Goal: Task Accomplishment & Management: Manage account settings

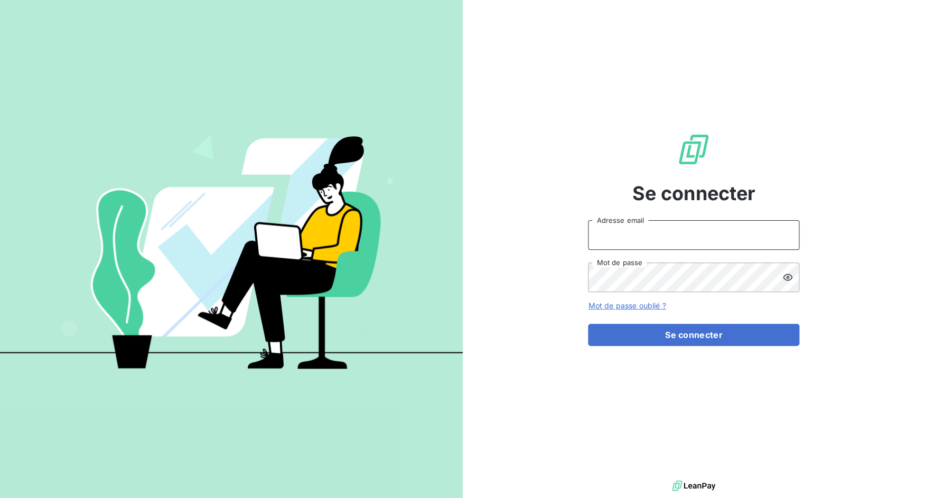
click at [634, 246] on input "Adresse email" at bounding box center [693, 235] width 211 height 30
drag, startPoint x: 623, startPoint y: 239, endPoint x: 670, endPoint y: 239, distance: 46.5
click at [670, 239] on input "admin@3dcelo" at bounding box center [693, 235] width 211 height 30
type input "admin@cfaafia"
click at [588, 324] on button "Se connecter" at bounding box center [693, 335] width 211 height 22
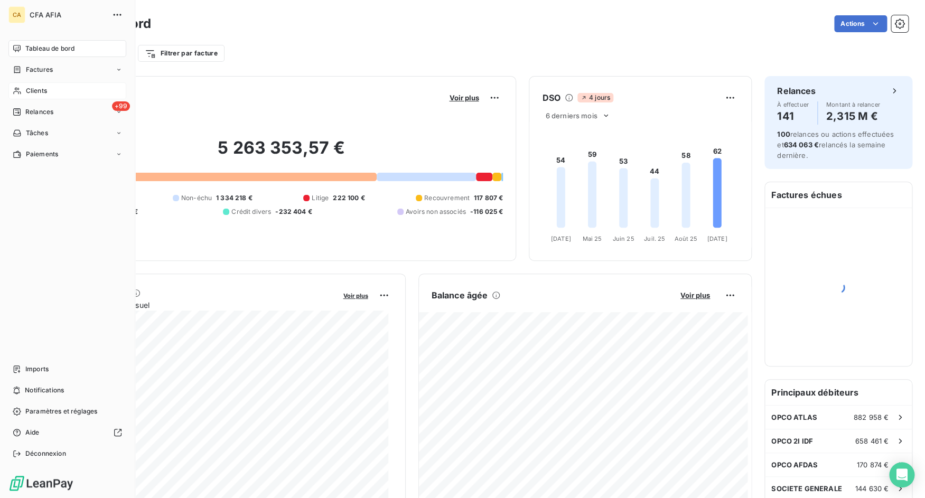
click at [44, 97] on div "Clients" at bounding box center [67, 90] width 118 height 17
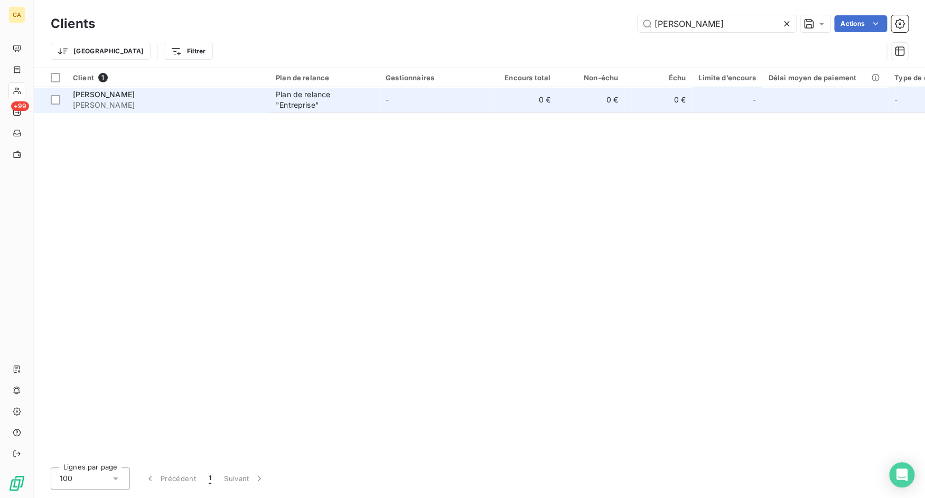
type input "c kouassi"
click at [205, 95] on div "KOUASSI PATRICE" at bounding box center [168, 94] width 190 height 11
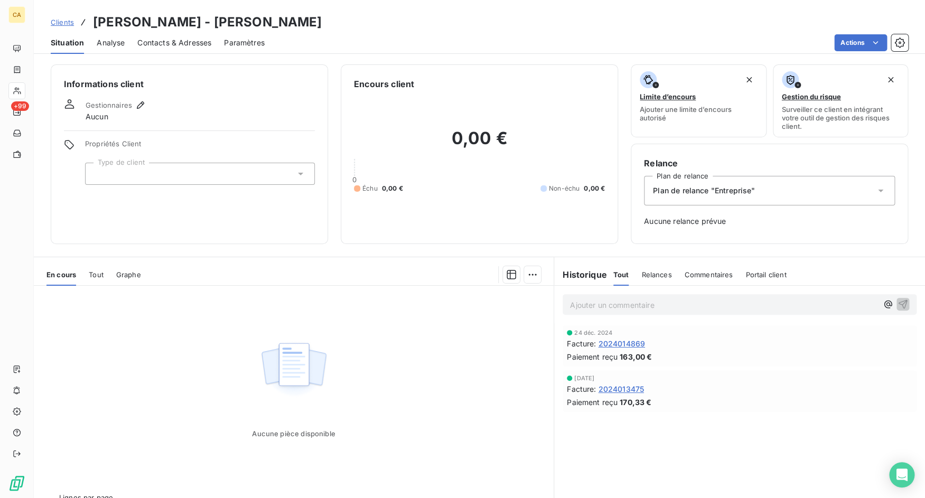
click at [99, 276] on span "Tout" at bounding box center [96, 275] width 15 height 8
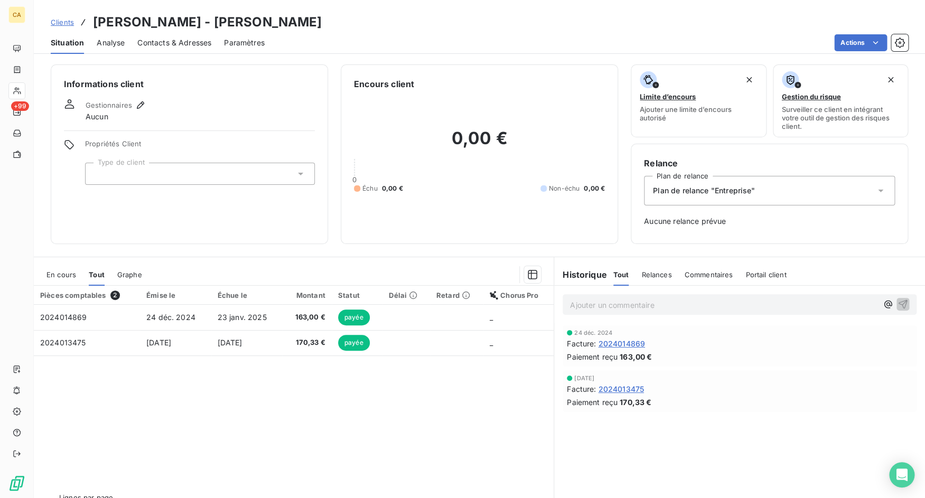
click at [64, 275] on span "En cours" at bounding box center [62, 275] width 30 height 8
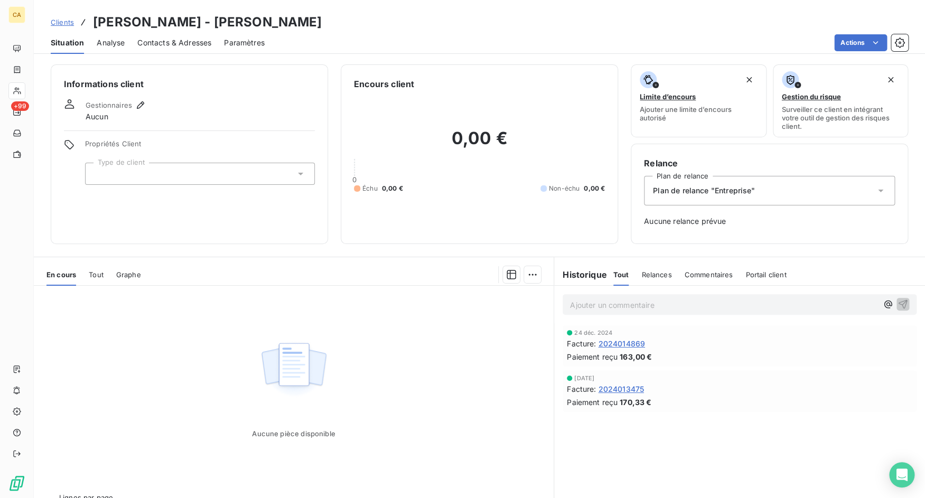
click at [109, 278] on div "En cours Tout Graphe" at bounding box center [294, 275] width 520 height 22
click at [95, 281] on div "Tout" at bounding box center [96, 275] width 15 height 22
click at [98, 275] on span "Tout" at bounding box center [96, 275] width 15 height 8
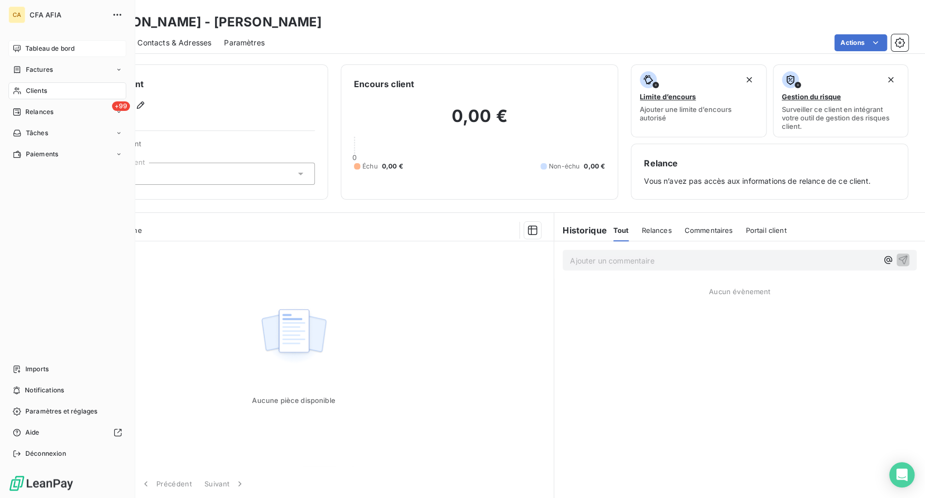
click at [16, 48] on icon at bounding box center [17, 48] width 8 height 8
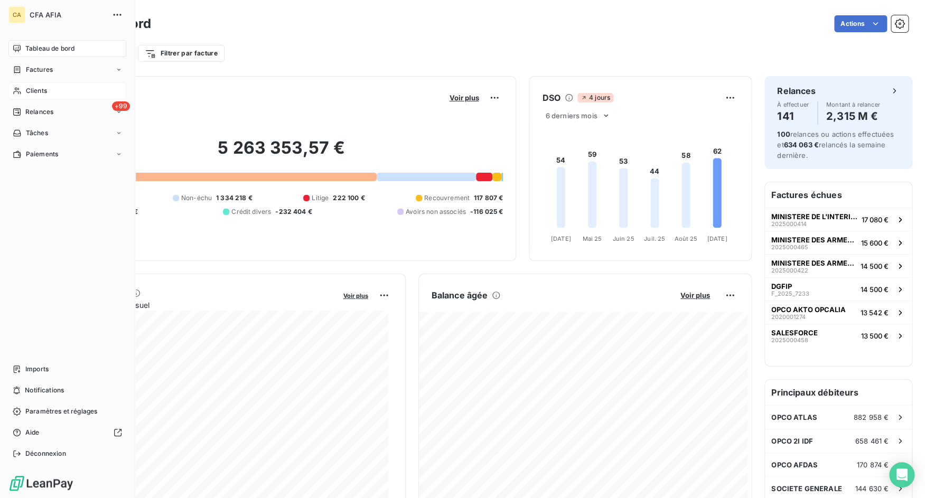
click at [29, 97] on div "Clients" at bounding box center [67, 90] width 118 height 17
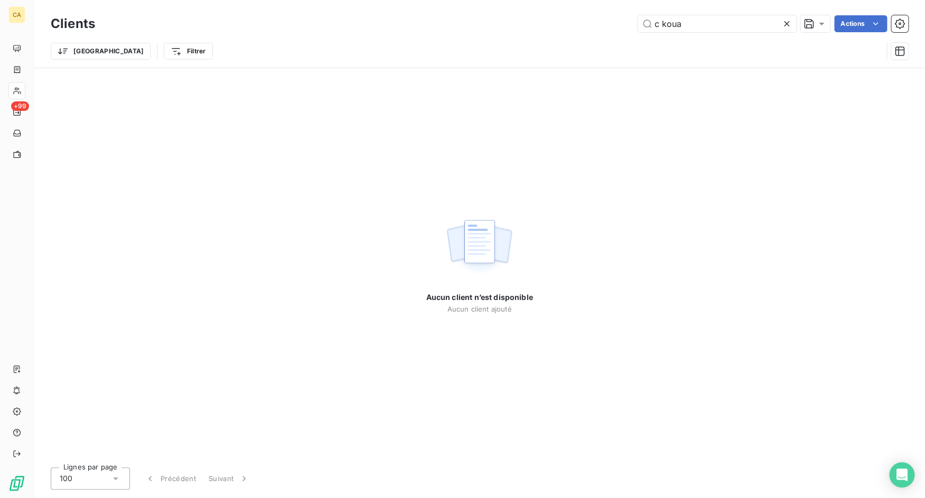
type input "c kouas"
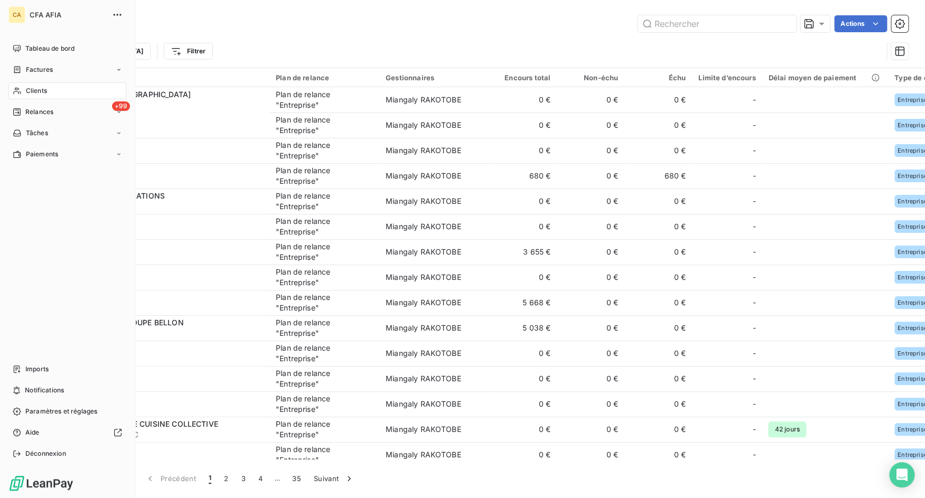
click at [44, 38] on div "CA CFA AFIA Tableau de bord Factures Clients +99 Relances Tâches Paiements Impo…" at bounding box center [67, 249] width 135 height 498
click at [44, 50] on span "Tableau de bord" at bounding box center [49, 49] width 49 height 10
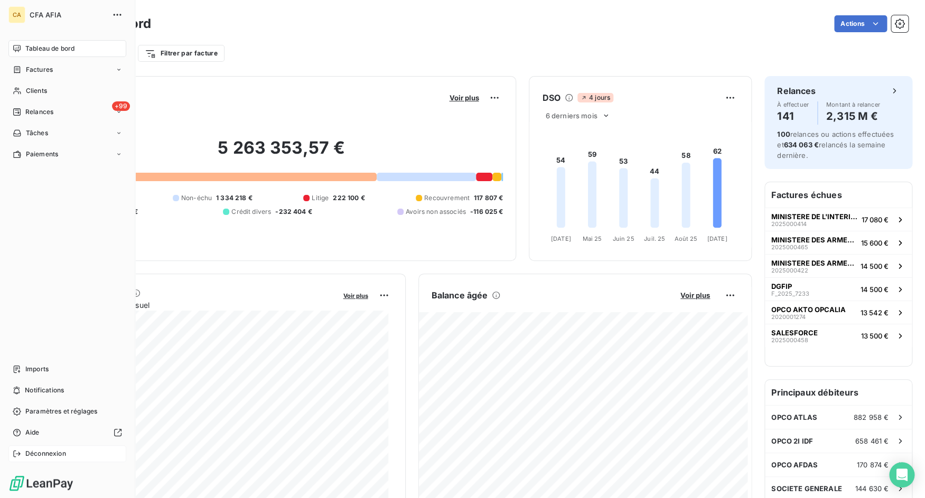
click at [24, 450] on div "Déconnexion" at bounding box center [67, 453] width 118 height 17
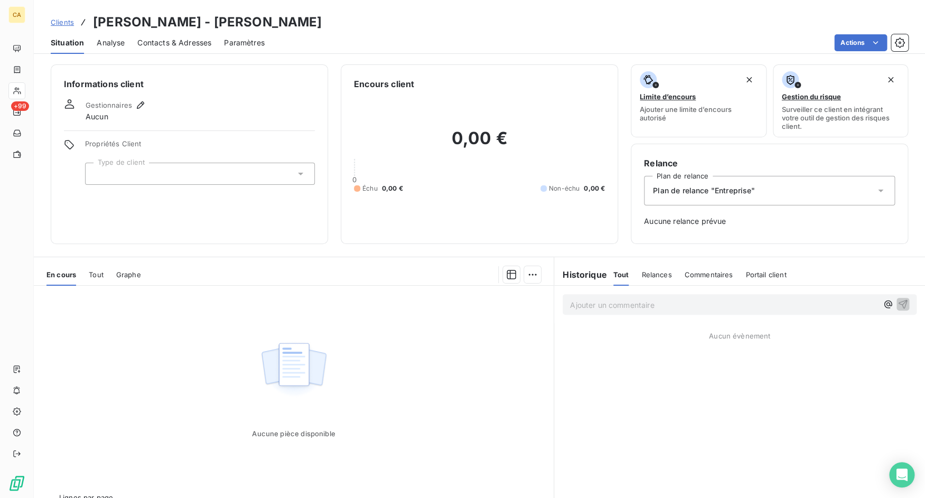
click at [101, 274] on span "Tout" at bounding box center [96, 275] width 15 height 8
click at [122, 281] on div "Graphe" at bounding box center [129, 275] width 25 height 22
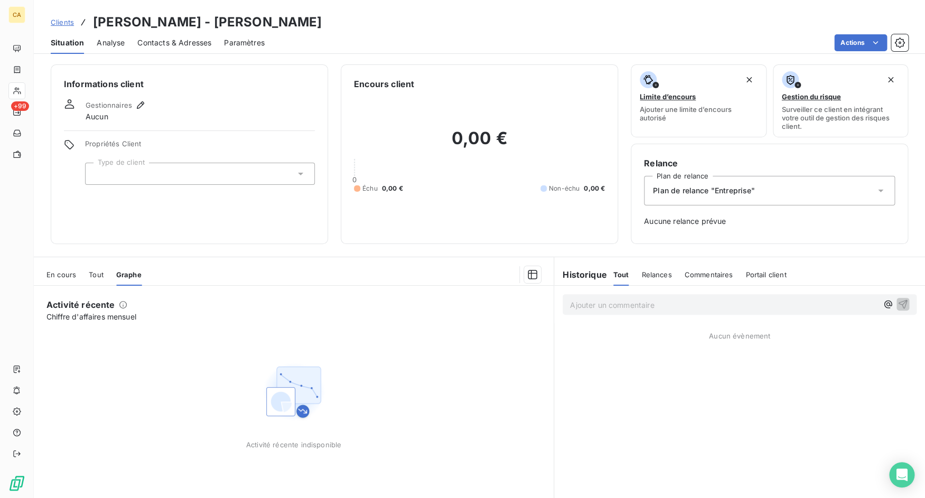
click at [62, 276] on span "En cours" at bounding box center [62, 275] width 30 height 8
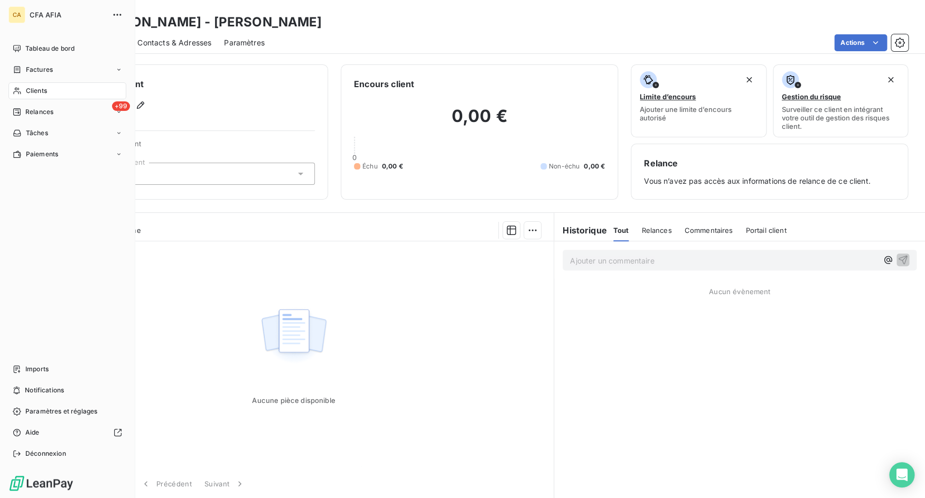
click at [42, 89] on span "Clients" at bounding box center [36, 91] width 21 height 10
